Goal: Transaction & Acquisition: Purchase product/service

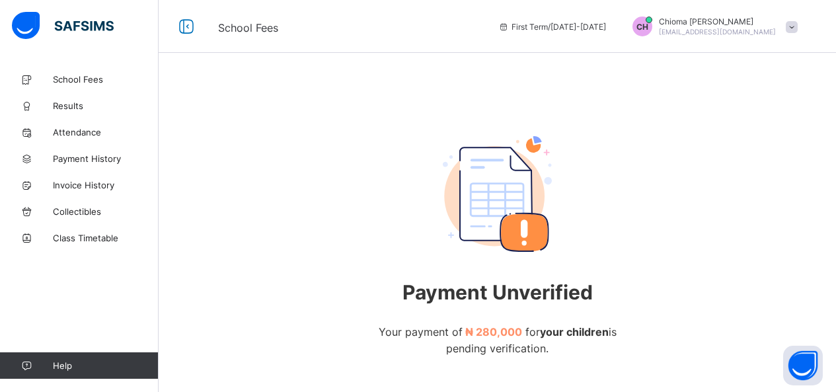
click at [77, 74] on span "School Fees" at bounding box center [106, 79] width 106 height 11
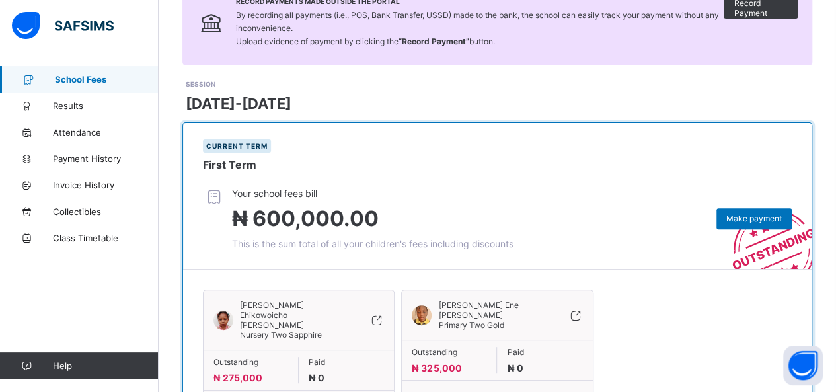
scroll to position [132, 0]
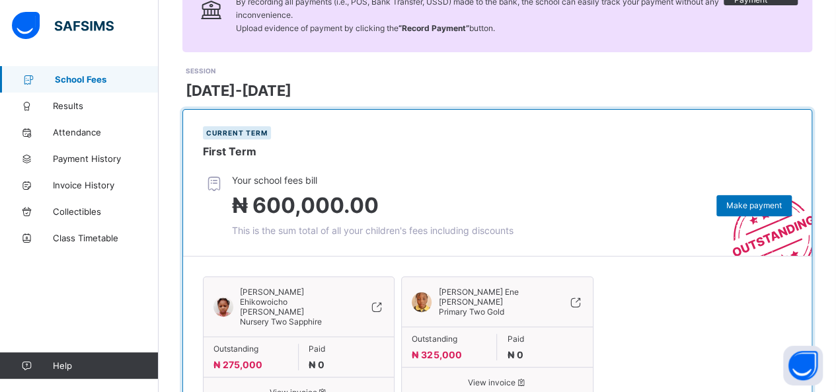
click at [294, 387] on span "View invoice" at bounding box center [299, 392] width 171 height 10
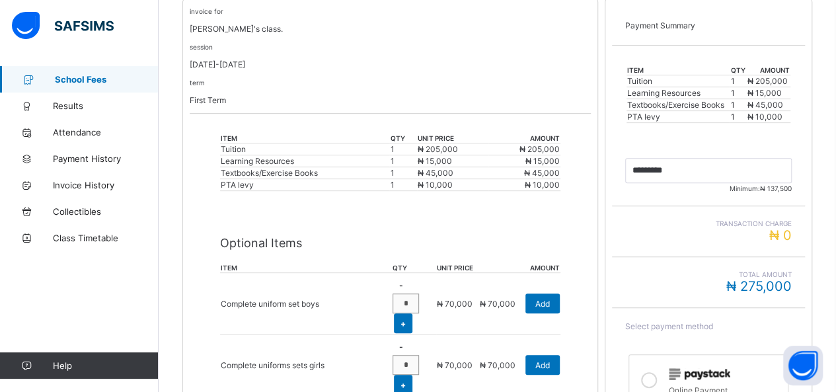
scroll to position [317, 0]
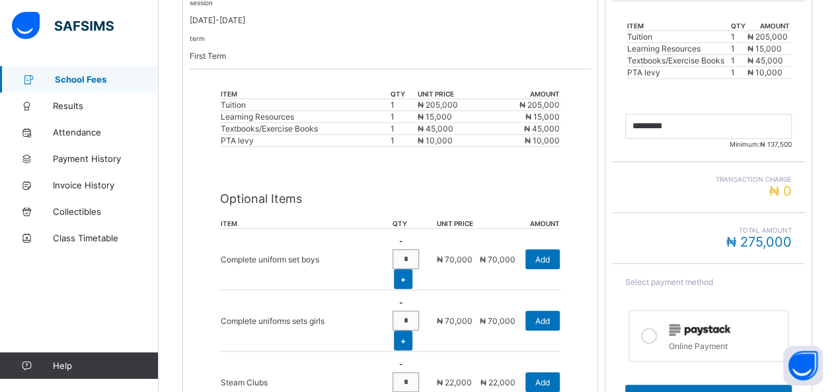
click at [656, 328] on icon at bounding box center [649, 336] width 16 height 16
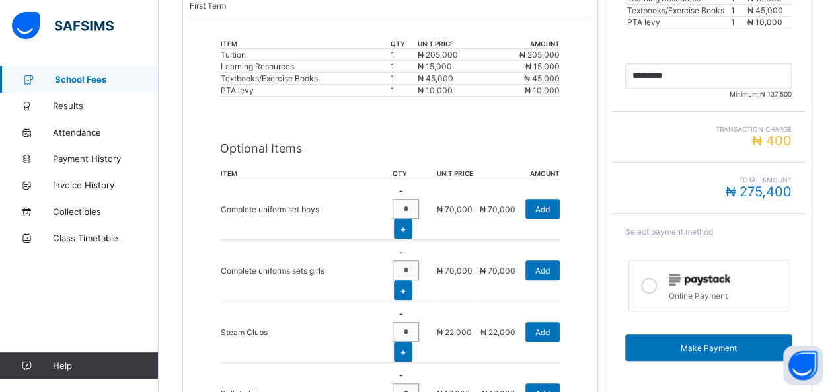
scroll to position [370, 0]
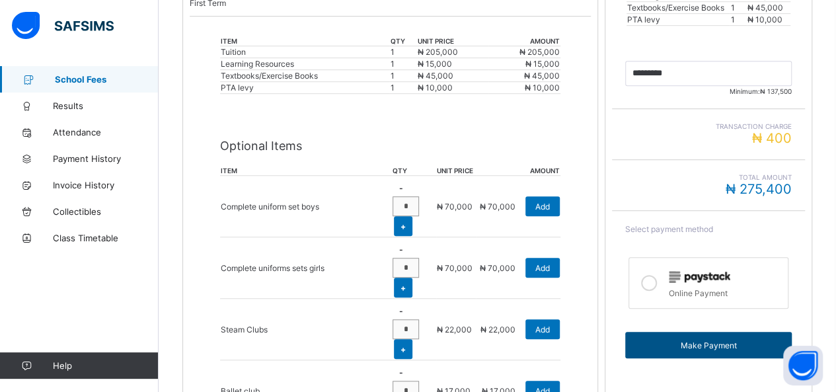
click at [684, 333] on div "Make Payment" at bounding box center [708, 345] width 167 height 26
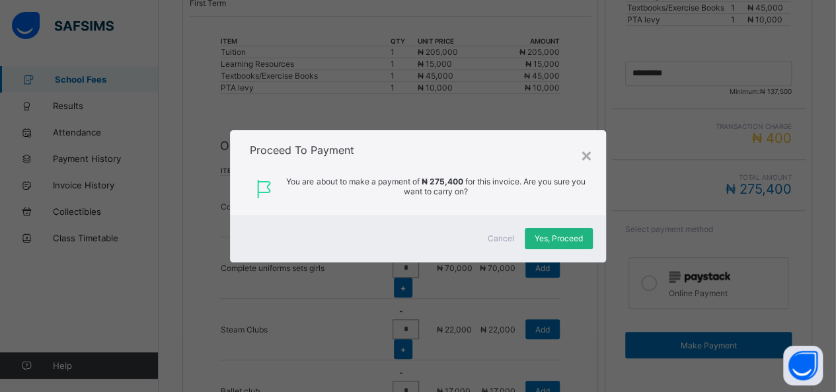
click at [555, 231] on div "Yes, Proceed" at bounding box center [559, 238] width 68 height 21
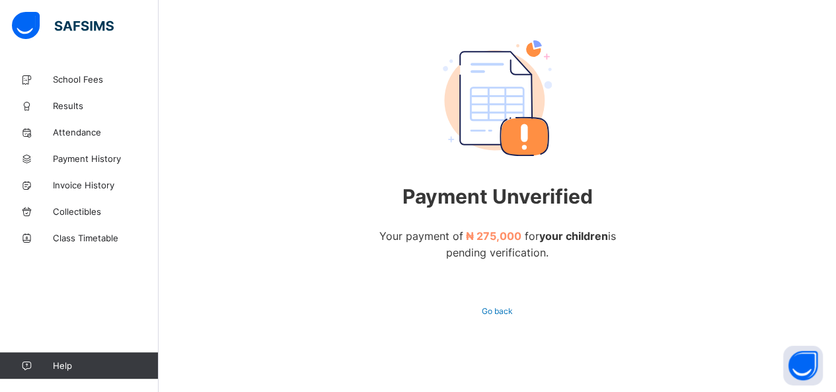
scroll to position [97, 0]
click at [75, 78] on span "School Fees" at bounding box center [106, 79] width 106 height 11
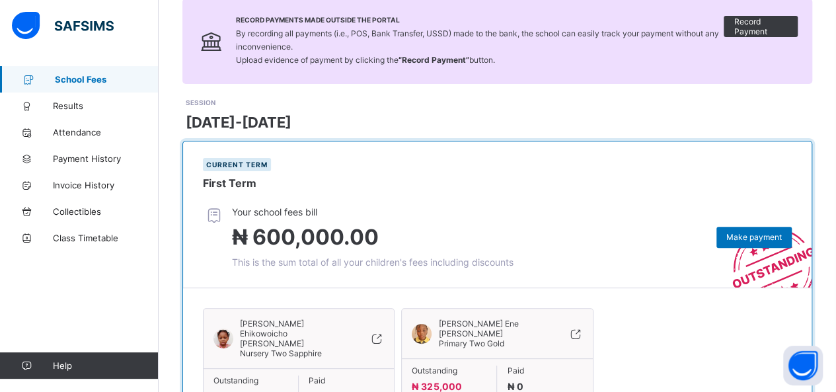
scroll to position [106, 0]
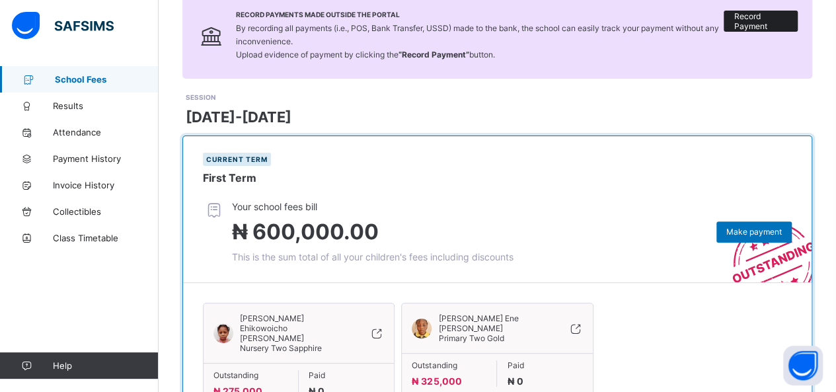
click at [767, 13] on span "Record Payment" at bounding box center [761, 21] width 54 height 20
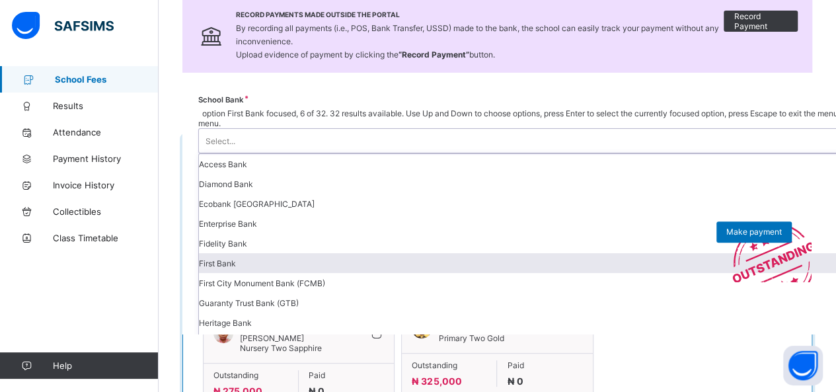
click at [589, 253] on div "First Bank" at bounding box center [600, 263] width 803 height 20
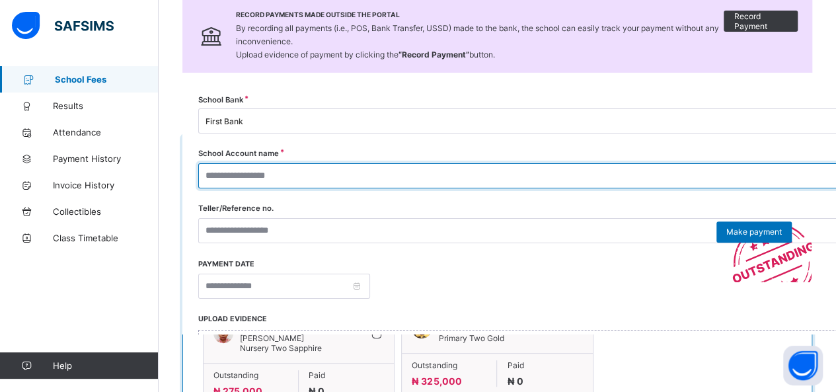
click at [750, 174] on input "text" at bounding box center [597, 175] width 798 height 25
type input "**********"
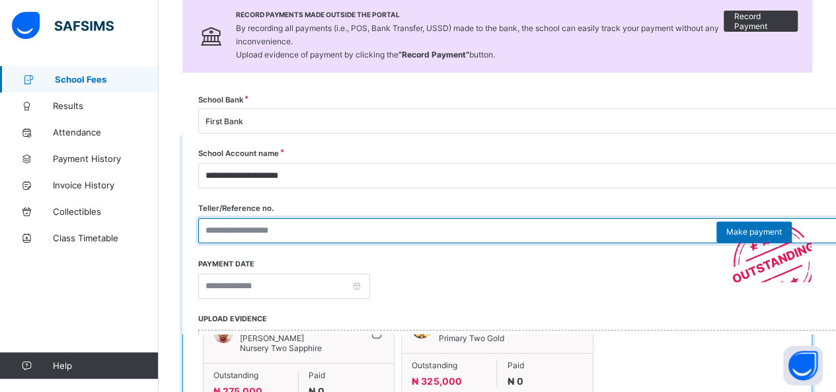
click at [706, 227] on input "text" at bounding box center [597, 230] width 798 height 25
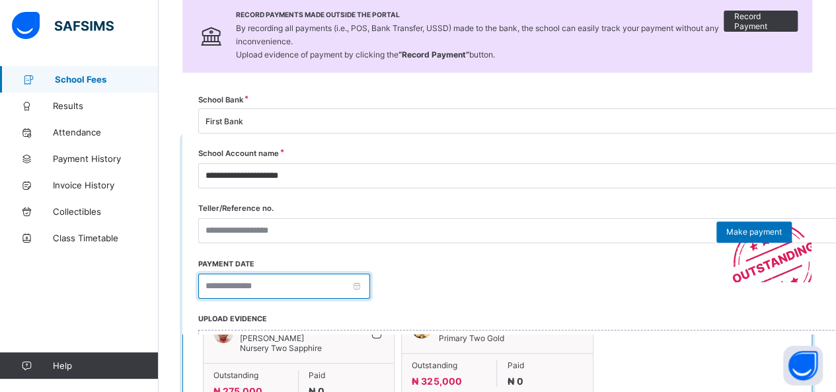
click at [370, 284] on input at bounding box center [284, 286] width 172 height 25
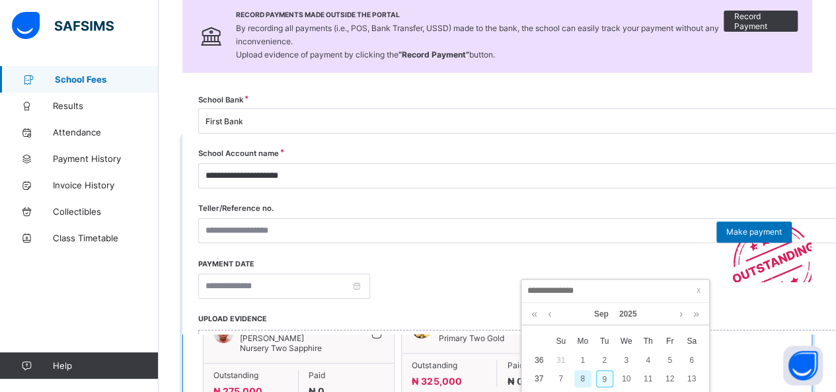
click at [606, 377] on div "9" at bounding box center [604, 378] width 17 height 17
type input "**********"
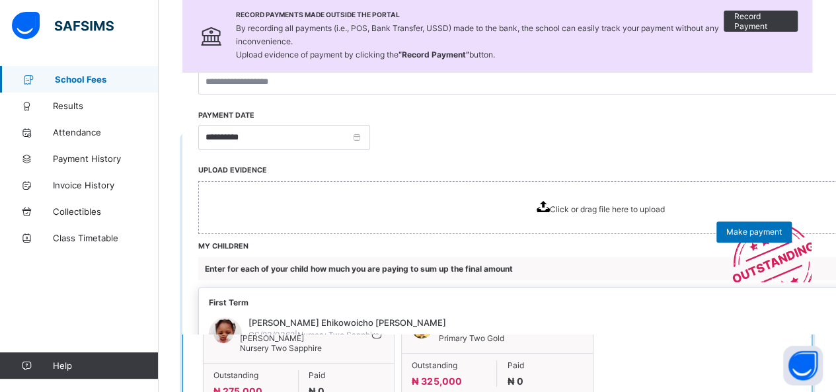
scroll to position [122, 0]
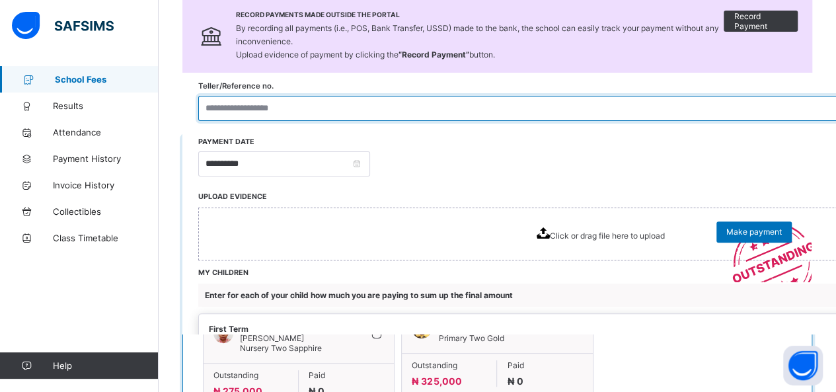
click at [568, 110] on input "text" at bounding box center [597, 108] width 798 height 25
click at [648, 108] on input "**********" at bounding box center [597, 108] width 798 height 25
type input "**********"
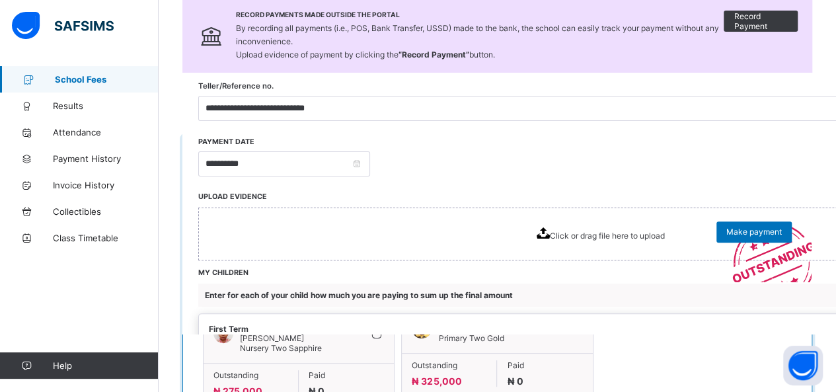
click at [624, 229] on div "Click or drag file here to upload" at bounding box center [601, 233] width 128 height 13
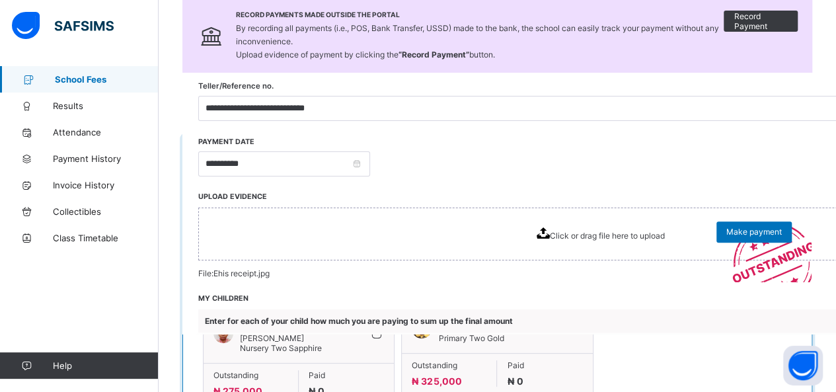
click at [550, 233] on icon at bounding box center [543, 232] width 13 height 11
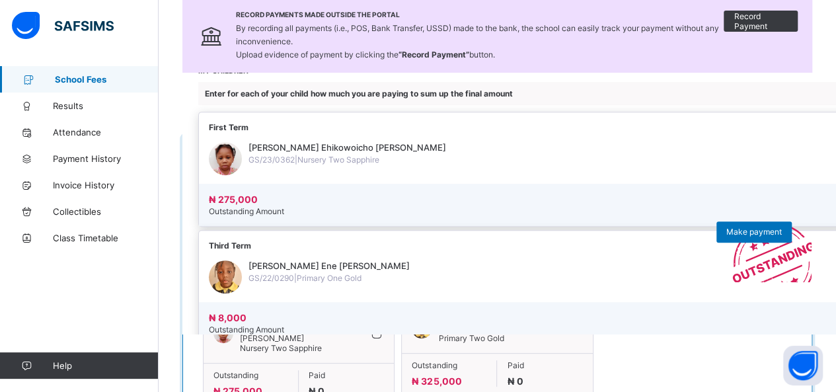
click at [446, 155] on span at bounding box center [348, 154] width 198 height 2
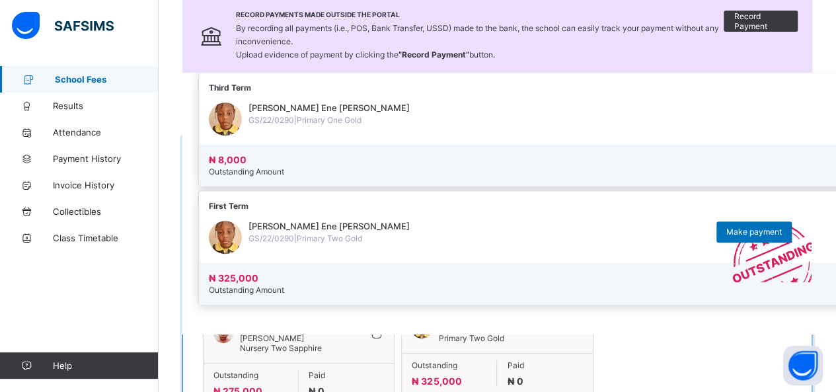
scroll to position [508, 0]
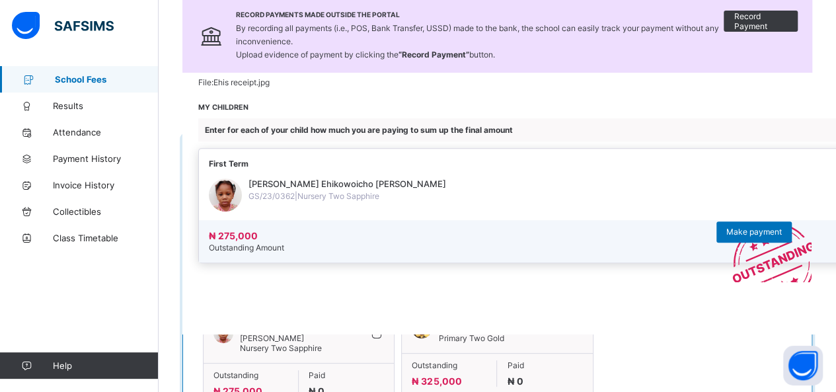
scroll to position [316, 0]
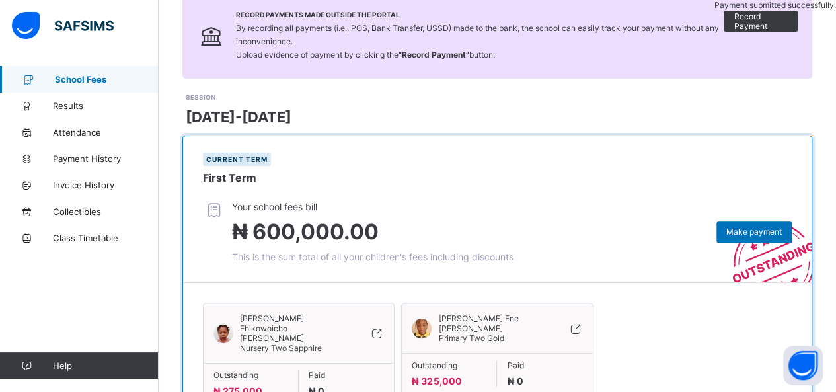
scroll to position [200, 0]
click at [754, 19] on span "Record Payment" at bounding box center [761, 21] width 54 height 20
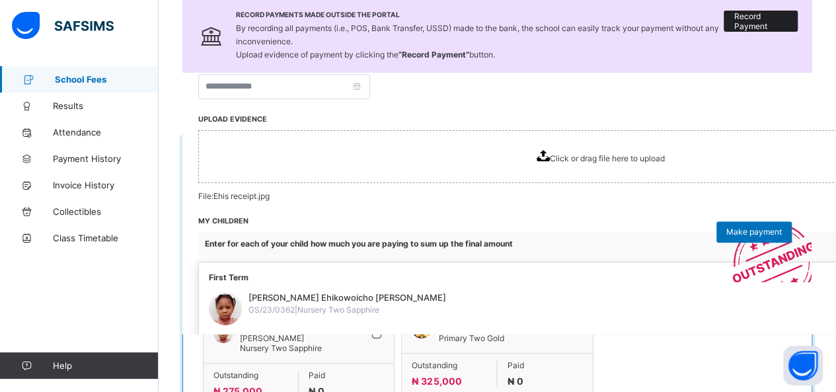
scroll to position [392, 0]
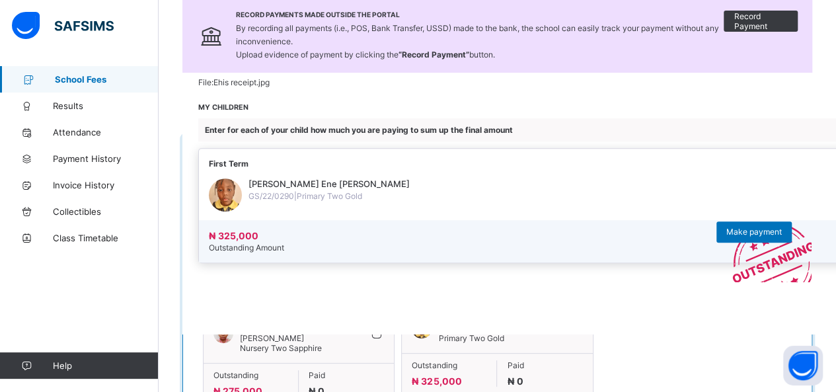
scroll to position [316, 0]
click at [621, 179] on div "First Term" at bounding box center [600, 164] width 803 height 30
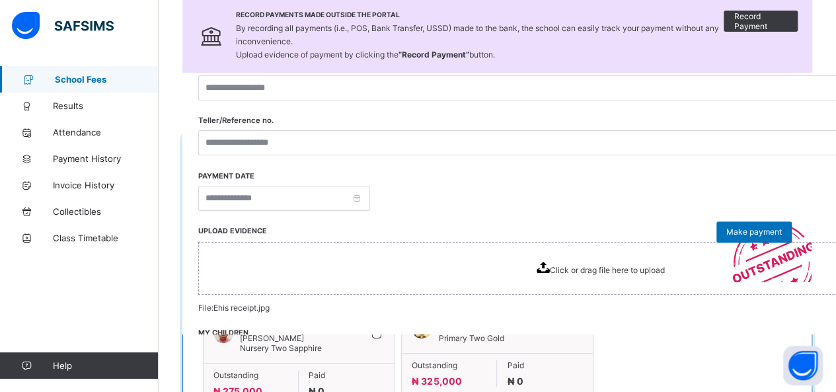
scroll to position [0, 0]
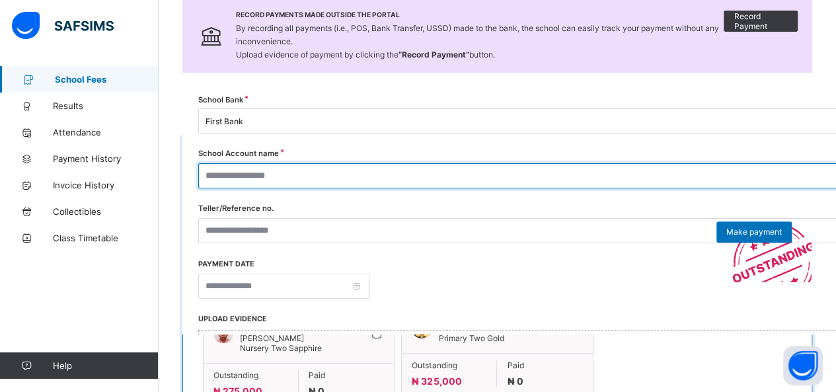
click at [641, 179] on input "text" at bounding box center [597, 175] width 798 height 25
type input "**********"
